Goal: Register for event/course

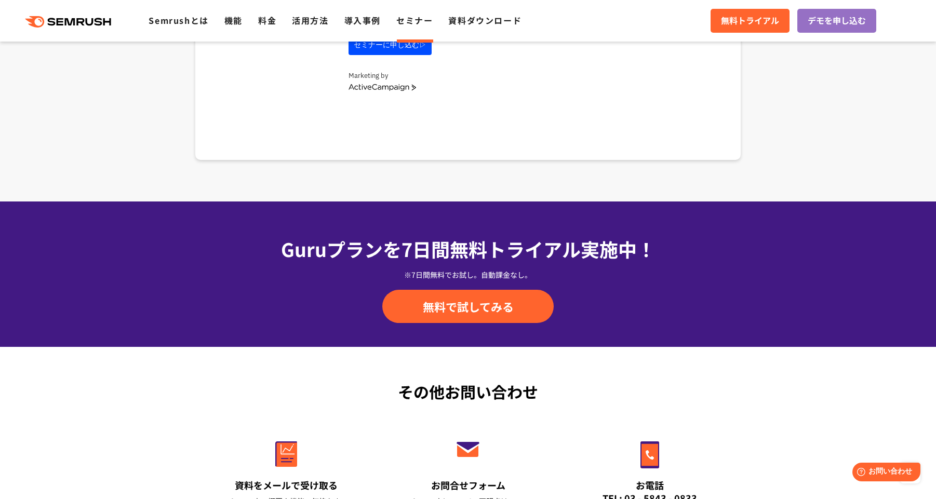
scroll to position [1905, 0]
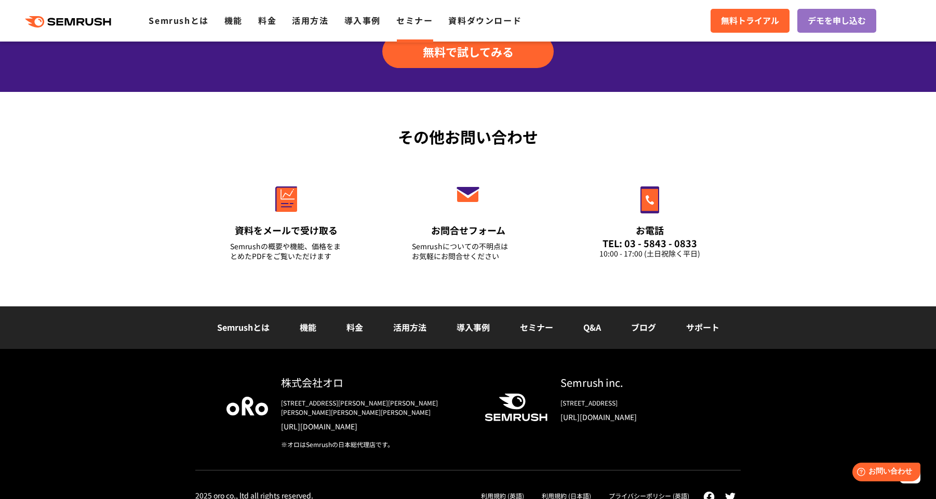
click at [531, 324] on link "セミナー" at bounding box center [536, 327] width 33 height 12
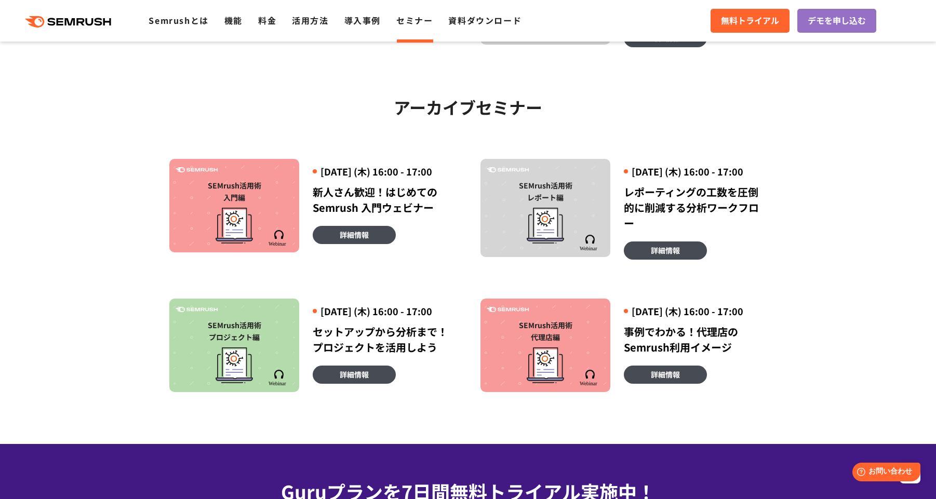
scroll to position [541, 0]
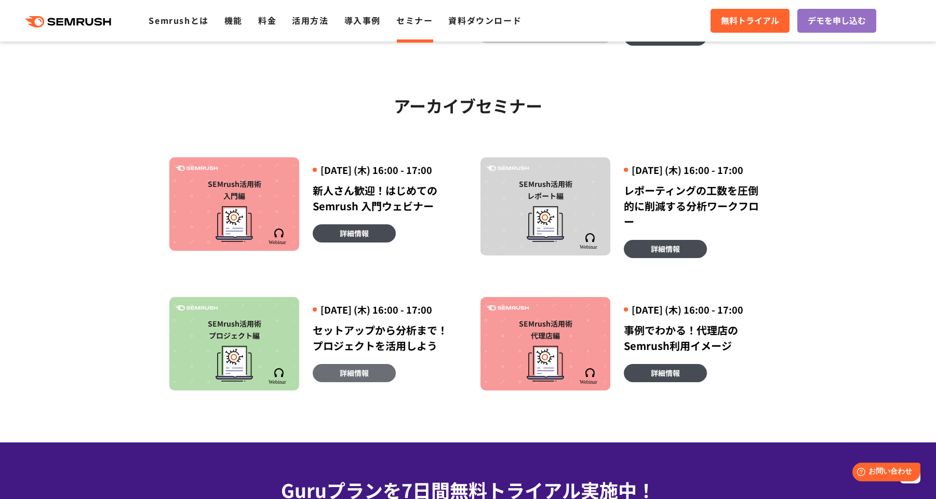
click at [373, 382] on link "詳細情報" at bounding box center [354, 373] width 83 height 18
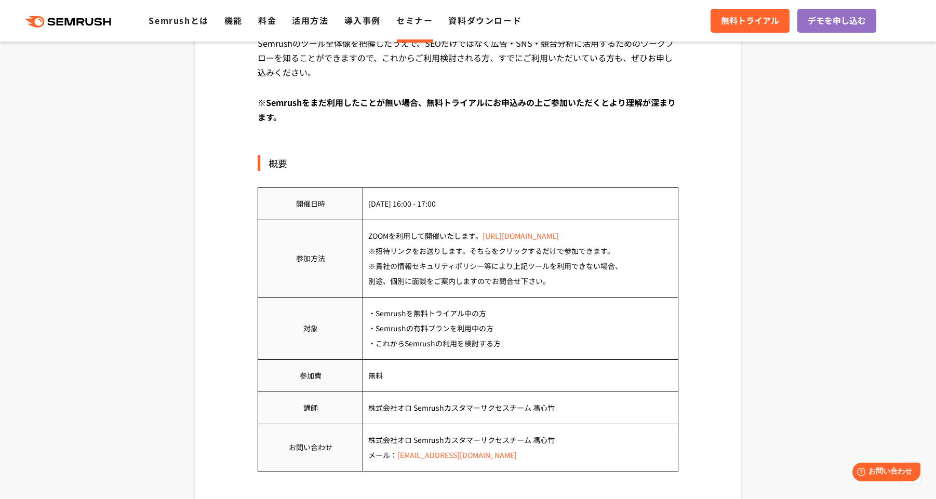
scroll to position [415, 0]
click at [517, 234] on link "[URL][DOMAIN_NAME]" at bounding box center [520, 235] width 76 height 10
